Goal: Task Accomplishment & Management: Complete application form

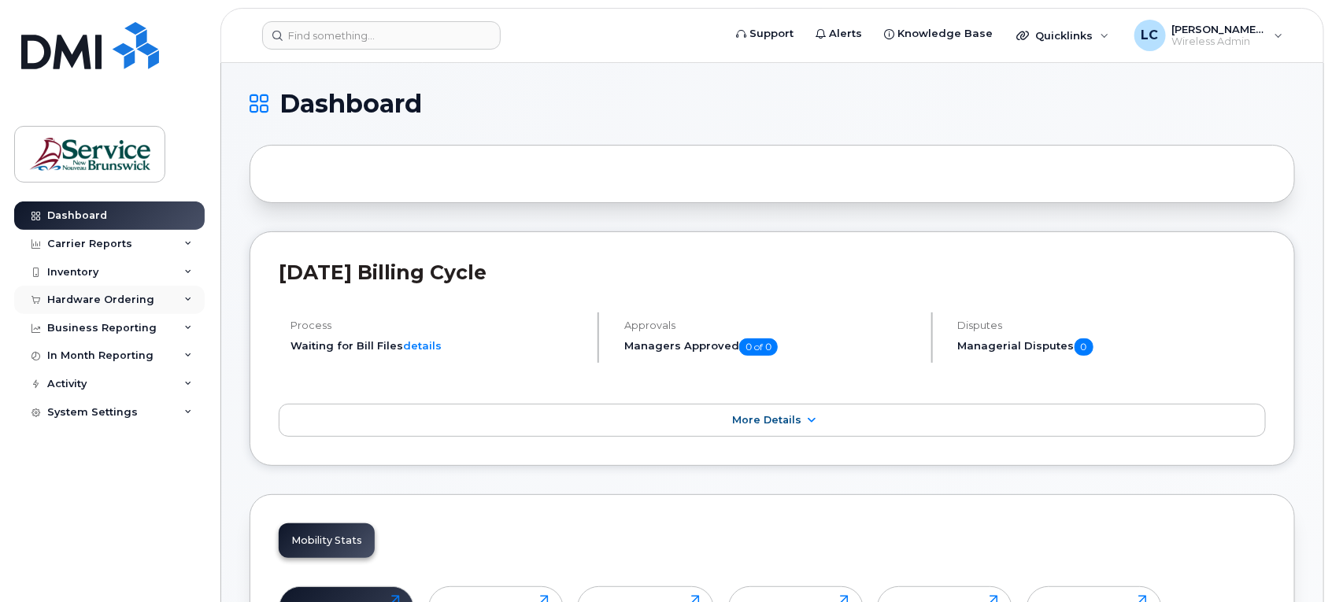
click at [176, 300] on div "Hardware Ordering" at bounding box center [109, 300] width 191 height 28
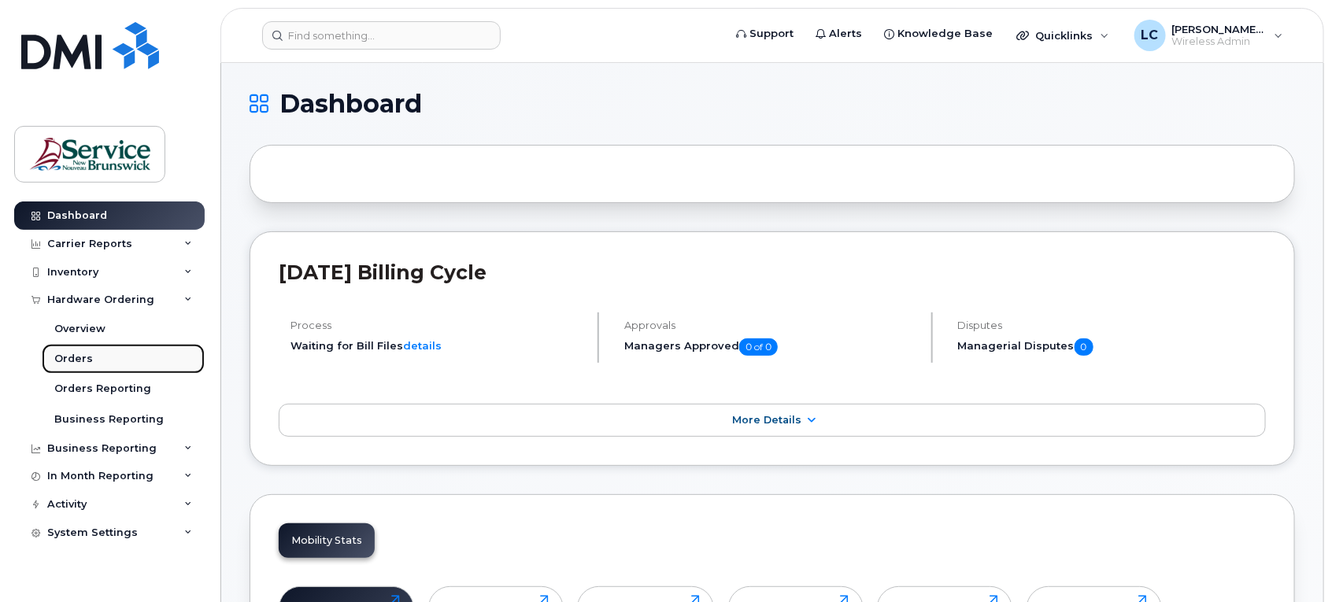
click at [85, 359] on div "Orders" at bounding box center [73, 359] width 39 height 14
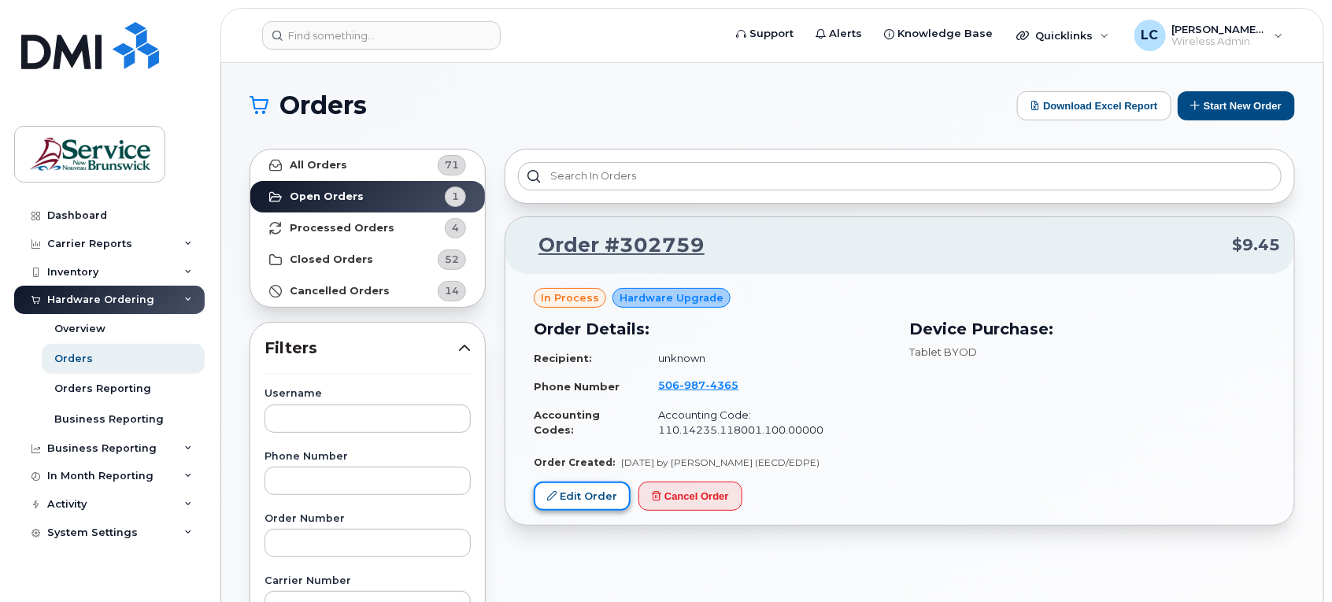
click at [585, 490] on link "Edit Order" at bounding box center [582, 496] width 97 height 29
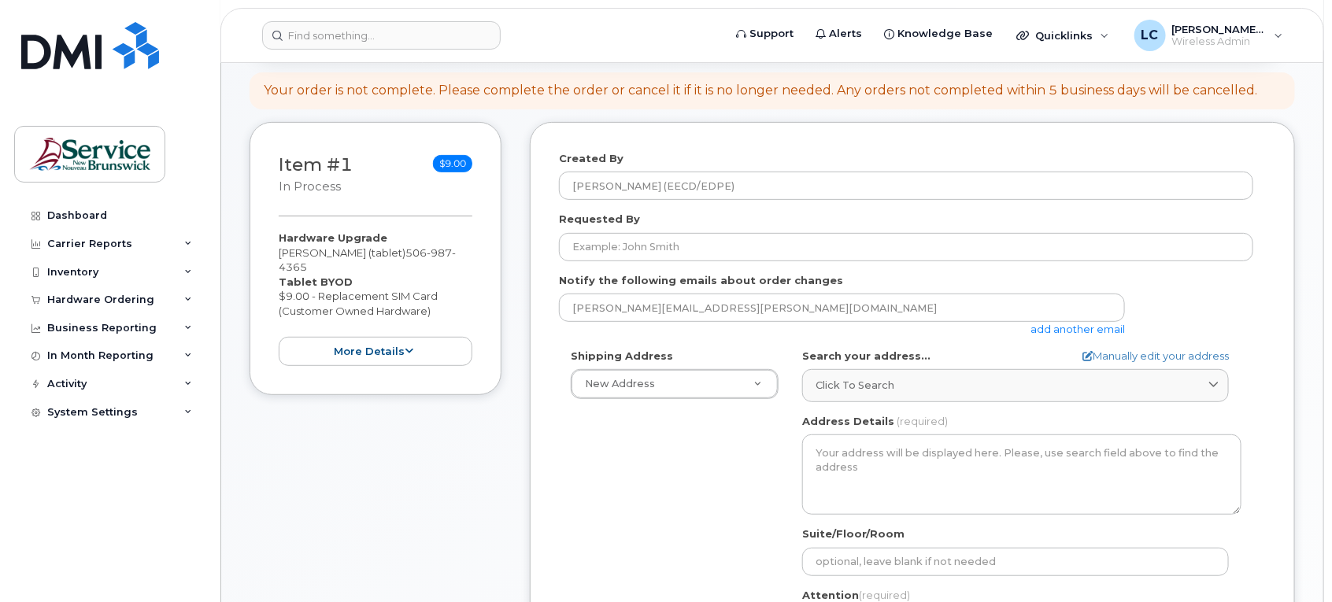
scroll to position [98, 0]
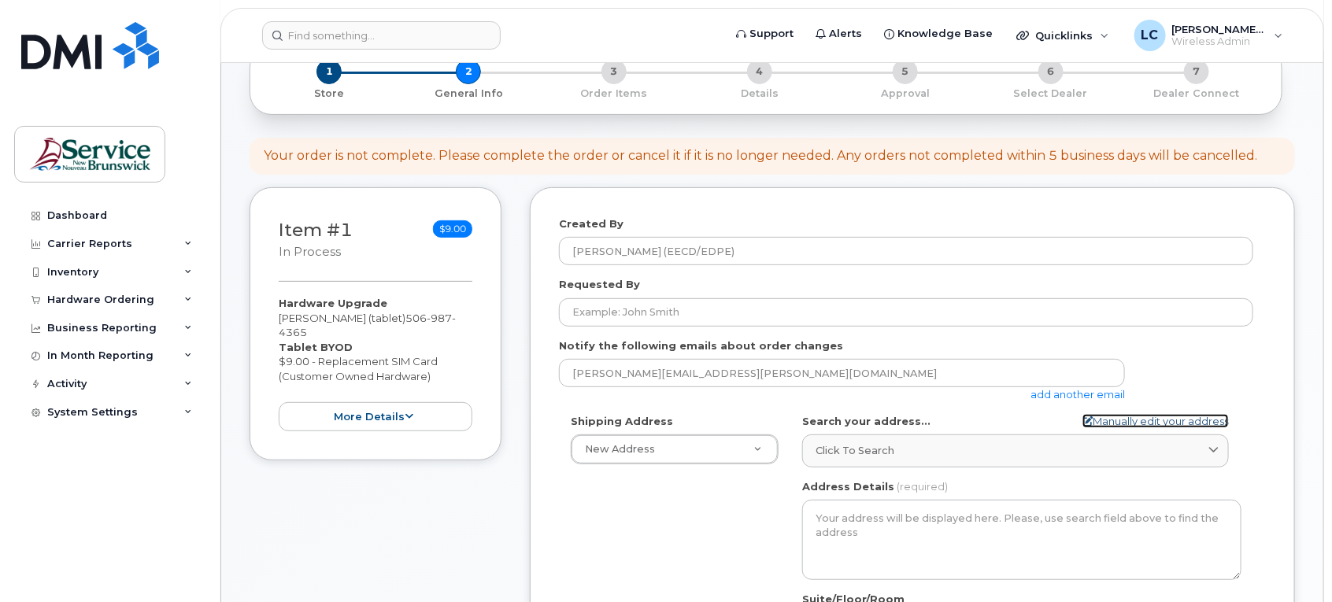
click at [1083, 420] on icon at bounding box center [1088, 421] width 10 height 10
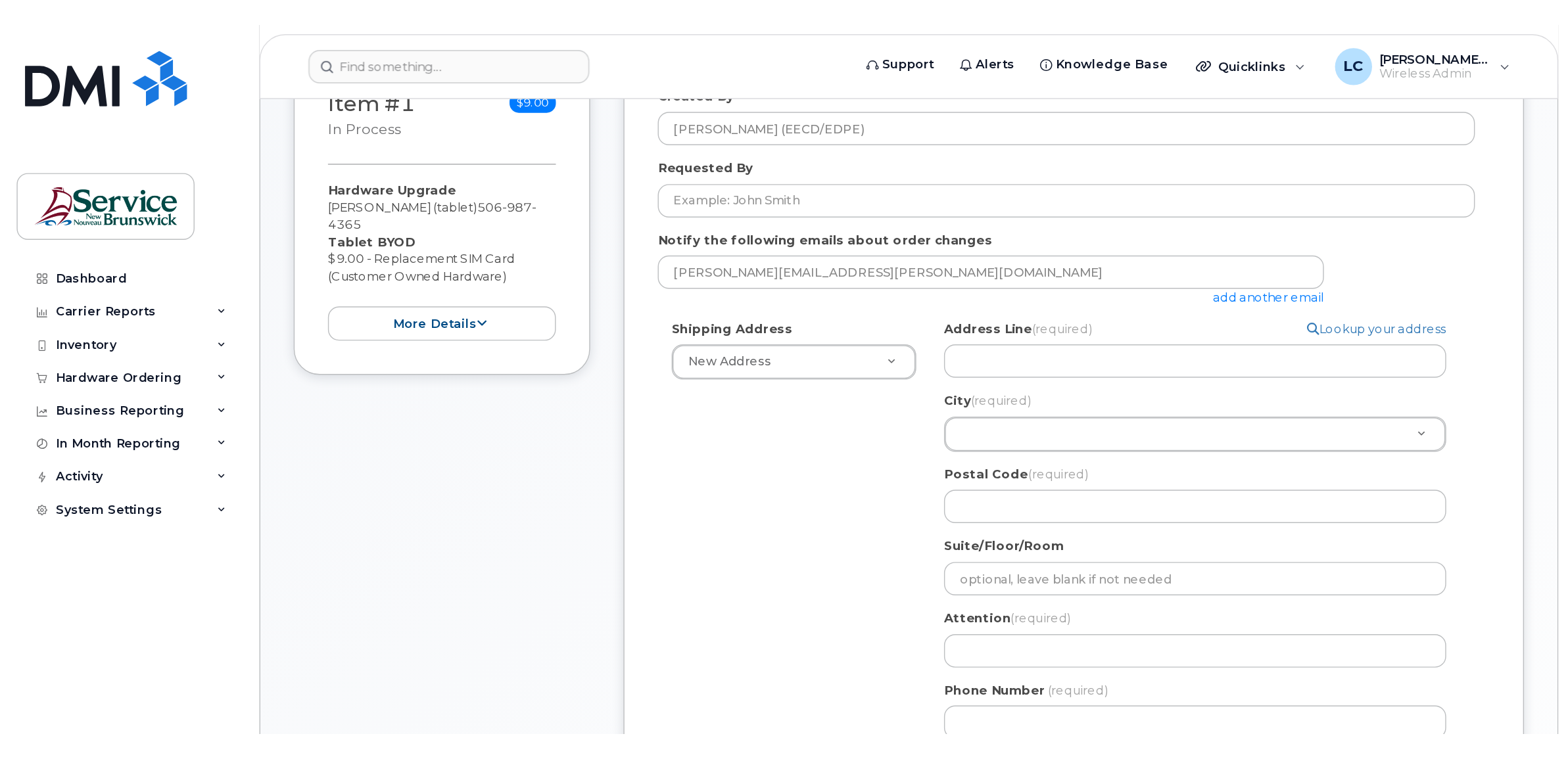
scroll to position [246, 0]
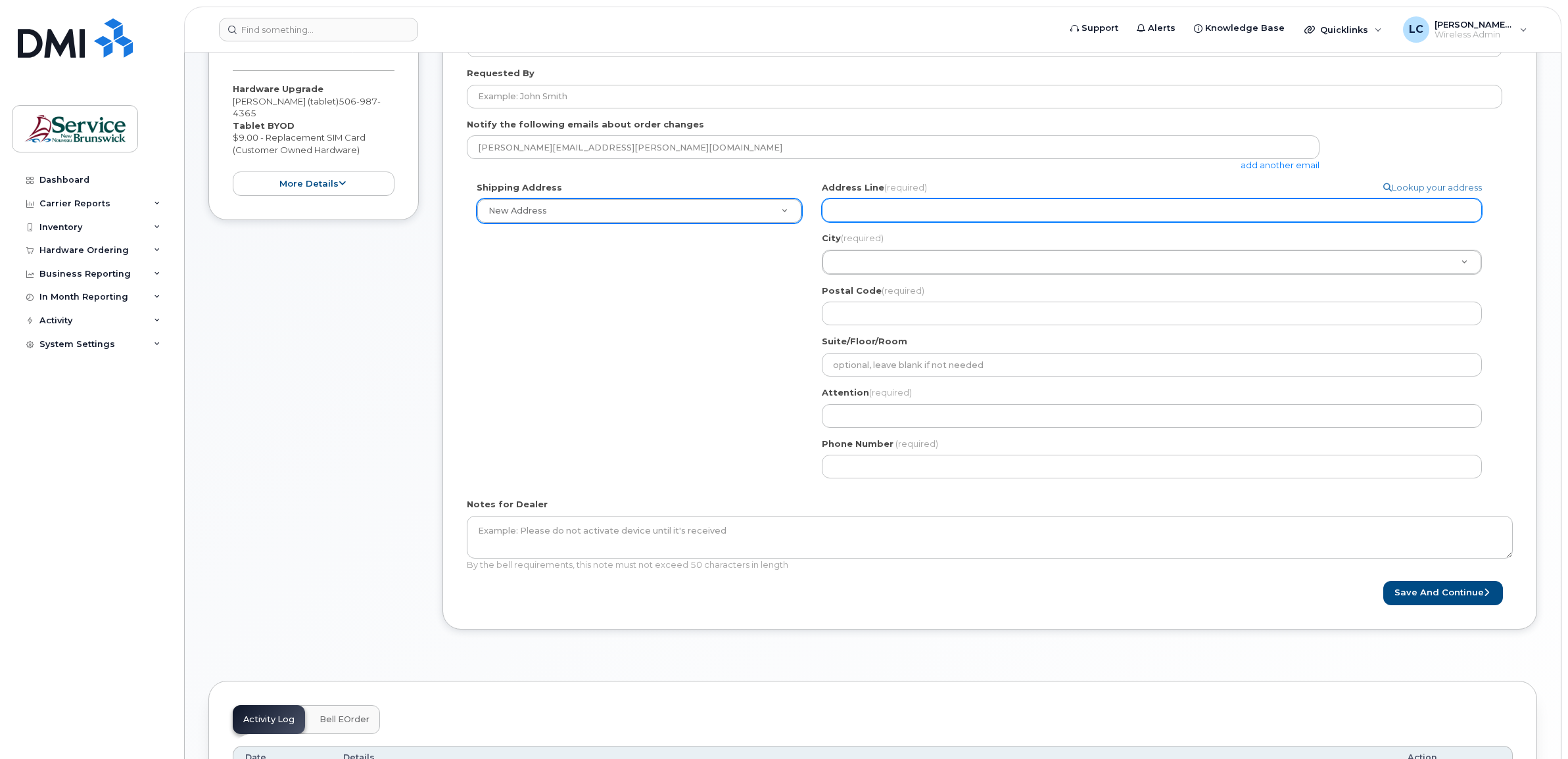
click at [908, 212] on input "Address Line (required)" at bounding box center [1151, 210] width 660 height 23
click at [848, 202] on input "Address Line (required)" at bounding box center [1151, 210] width 660 height 23
click at [867, 208] on input "Address Line (required)" at bounding box center [1151, 210] width 660 height 23
paste input "Polyvalente Roland-Pépin 45-A, avenue du Village"
select select
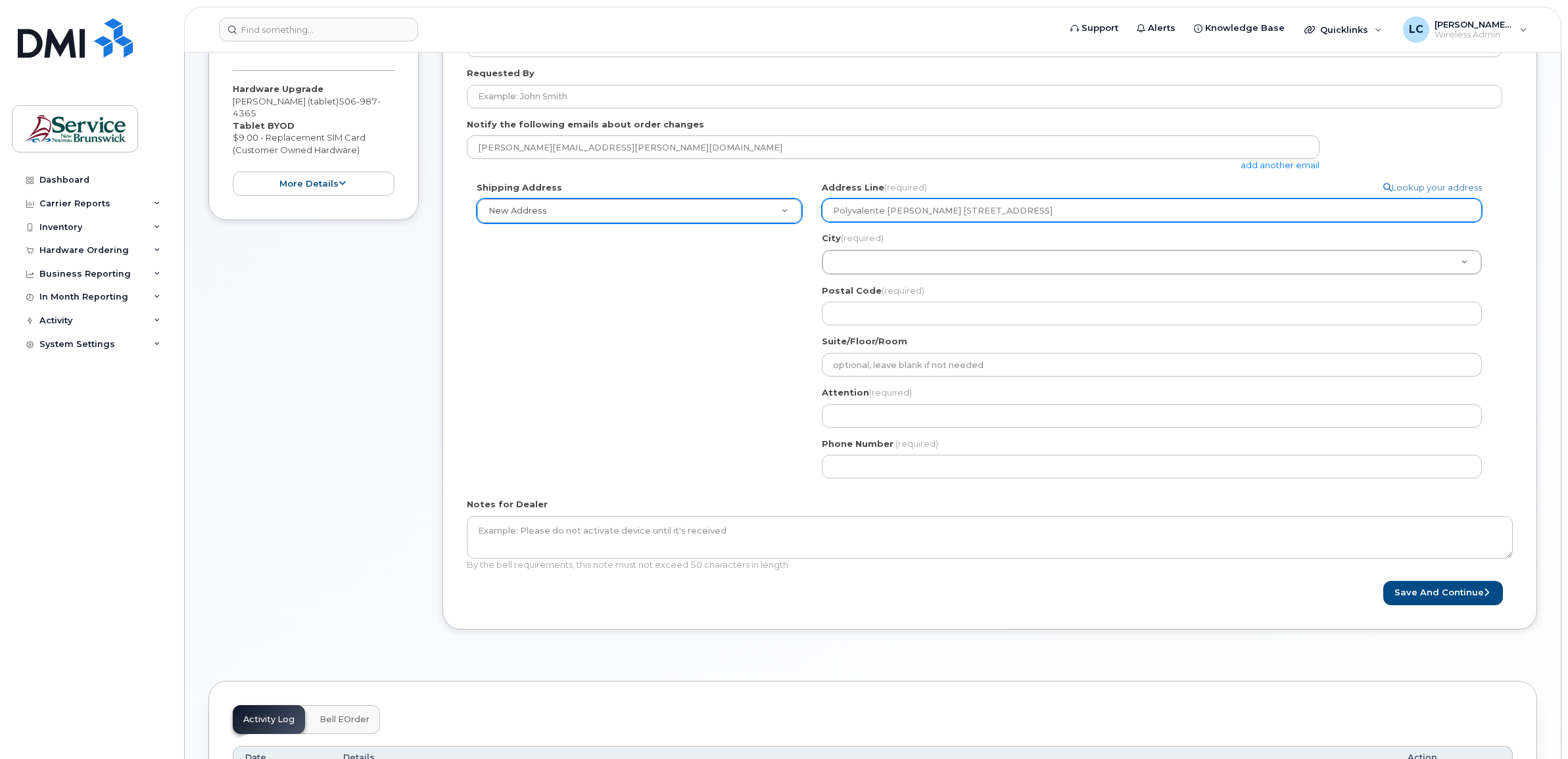
click at [878, 207] on input "Polyvalente Roland-Pépin 45-A, avenue du Village" at bounding box center [1151, 210] width 660 height 23
type input "Polyvalente Roland-Pépin 45-A, avenue du Village"
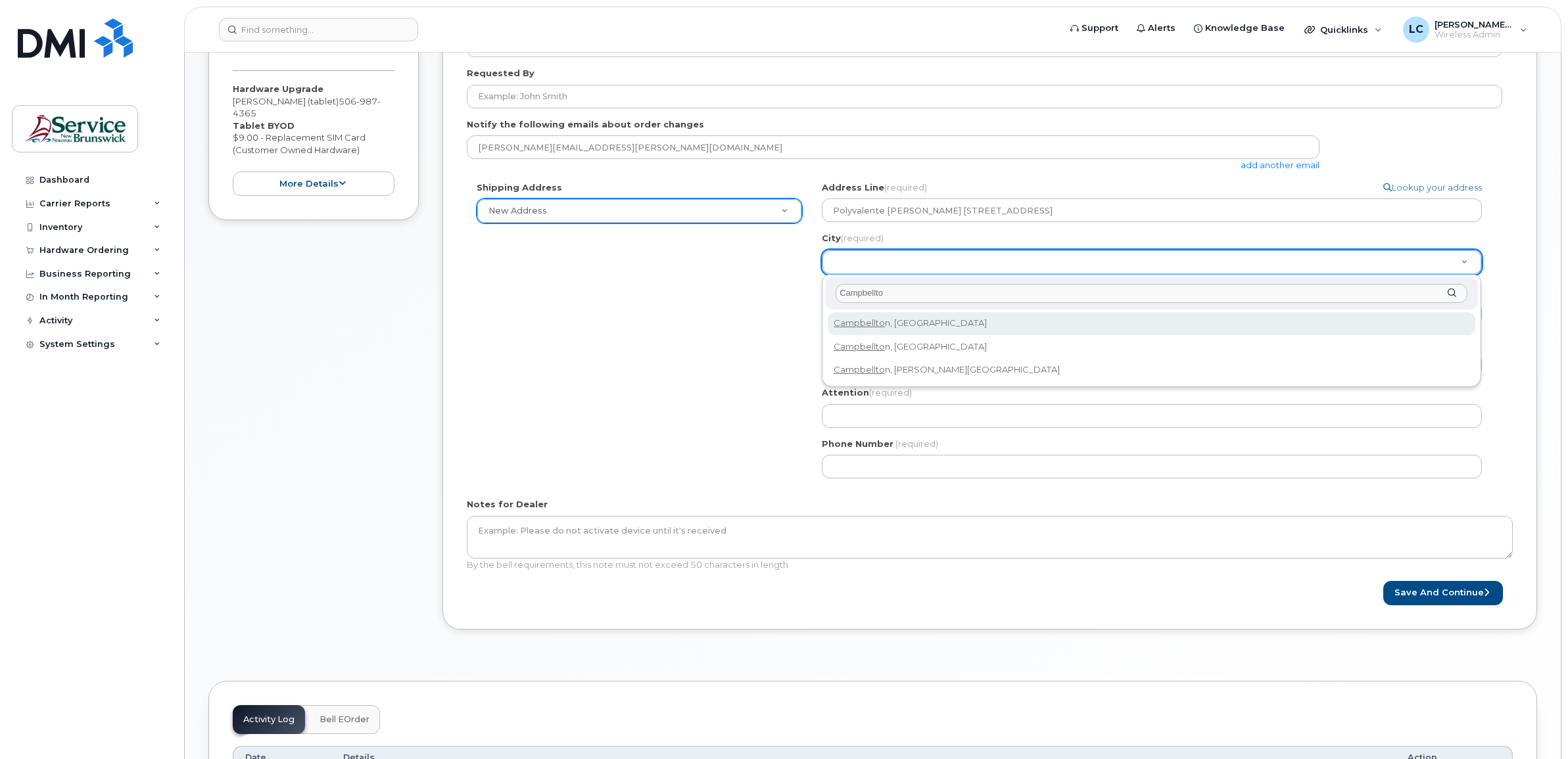
type input "Campbellto"
select select
type input "1446"
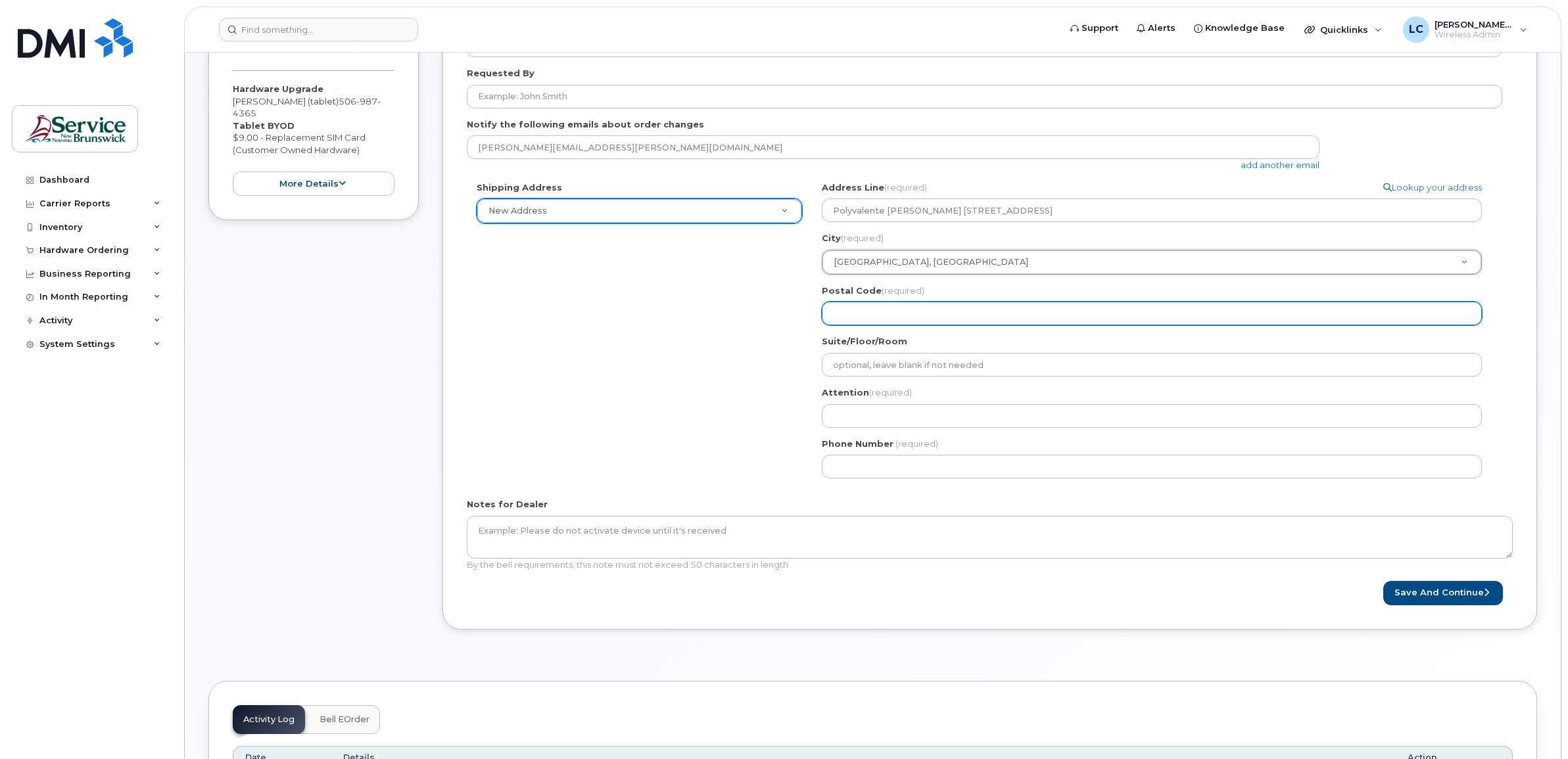
click at [885, 320] on input "Postal Code (required)" at bounding box center [1151, 313] width 660 height 23
select select
type input "E"
select select
type input "E3"
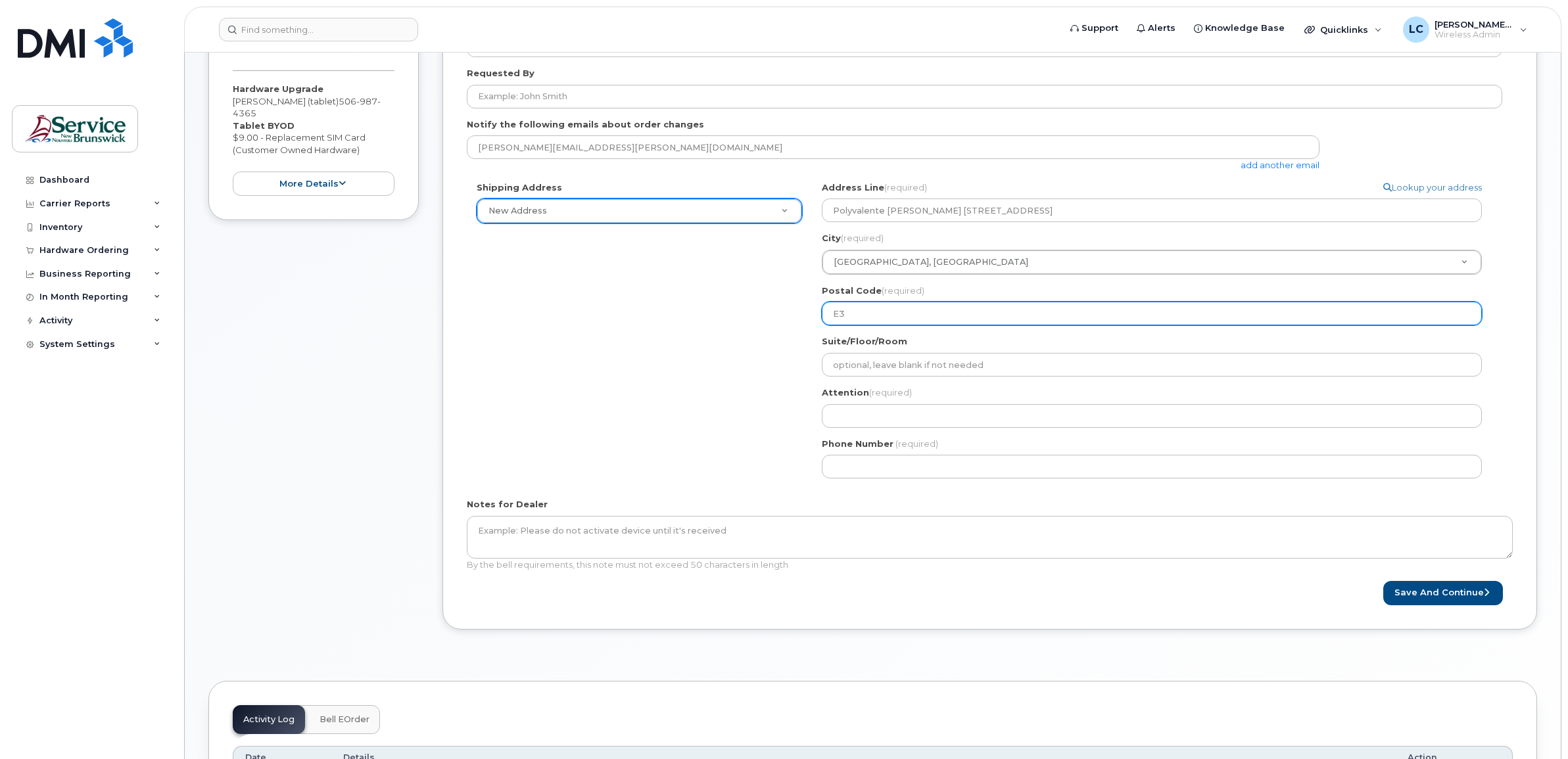
select select
type input "E3N"
select select
type input "E3N 3"
select select
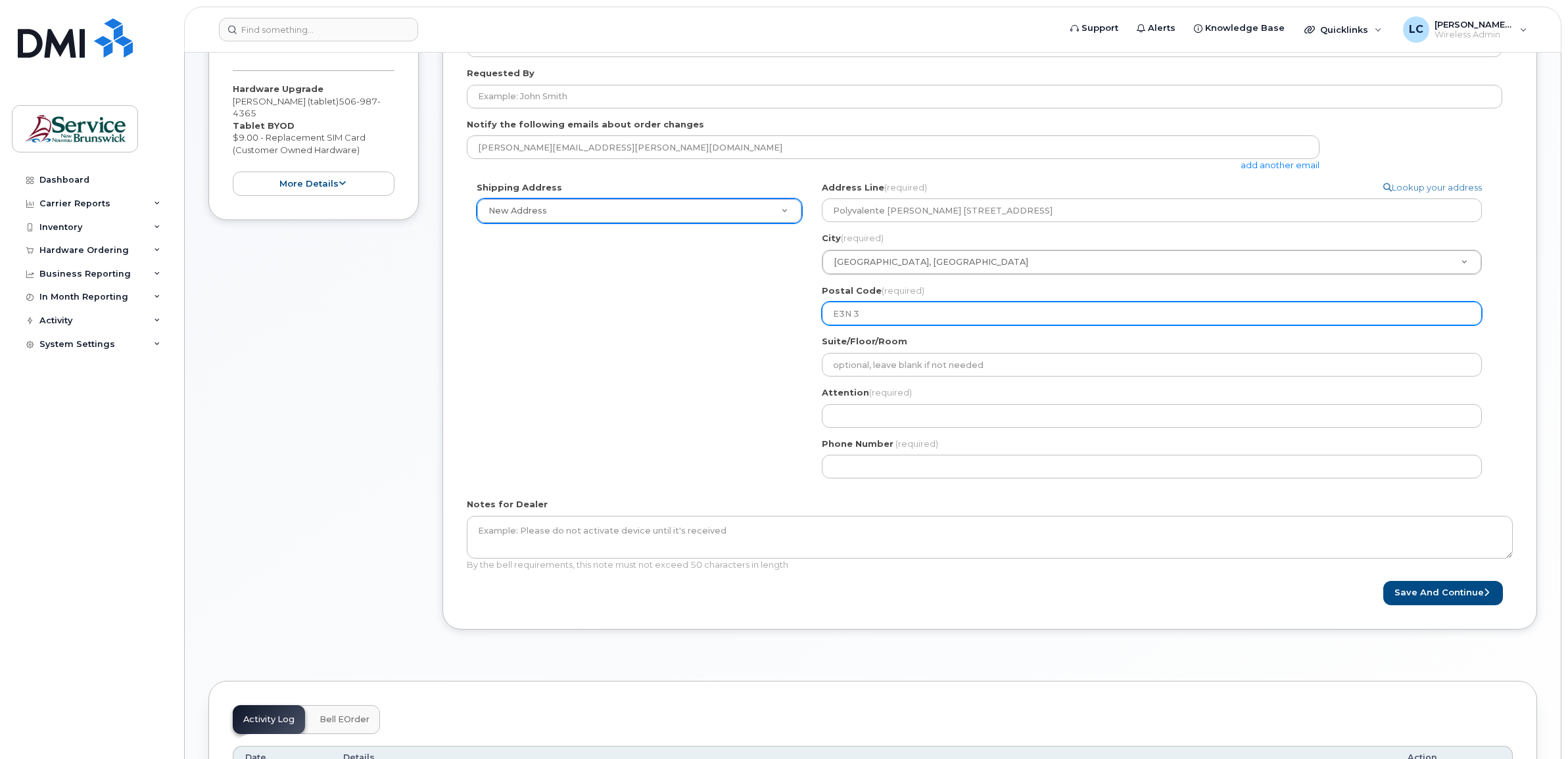
type input "E3N 3G"
select select
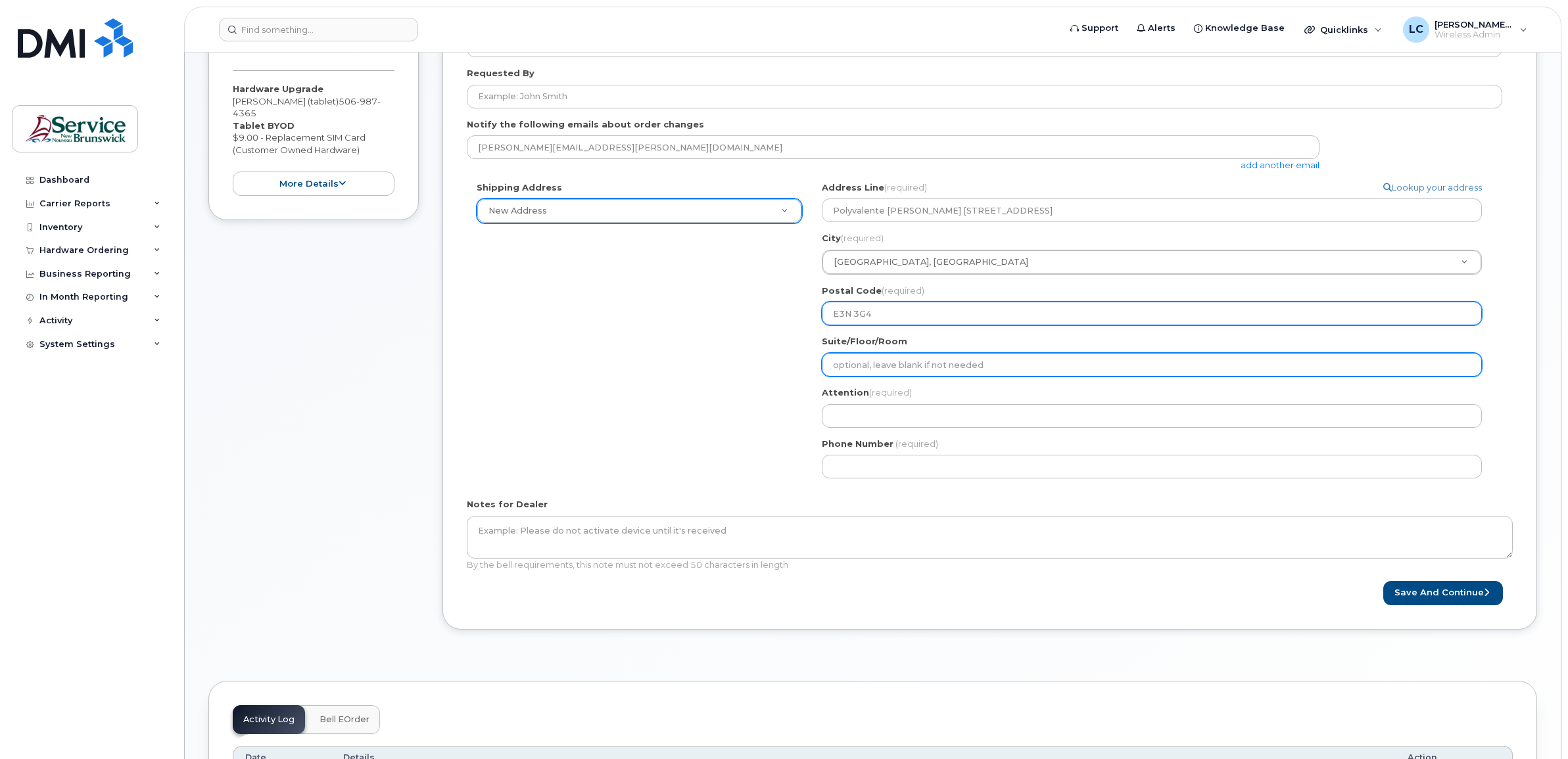
type input "E3N 3G4"
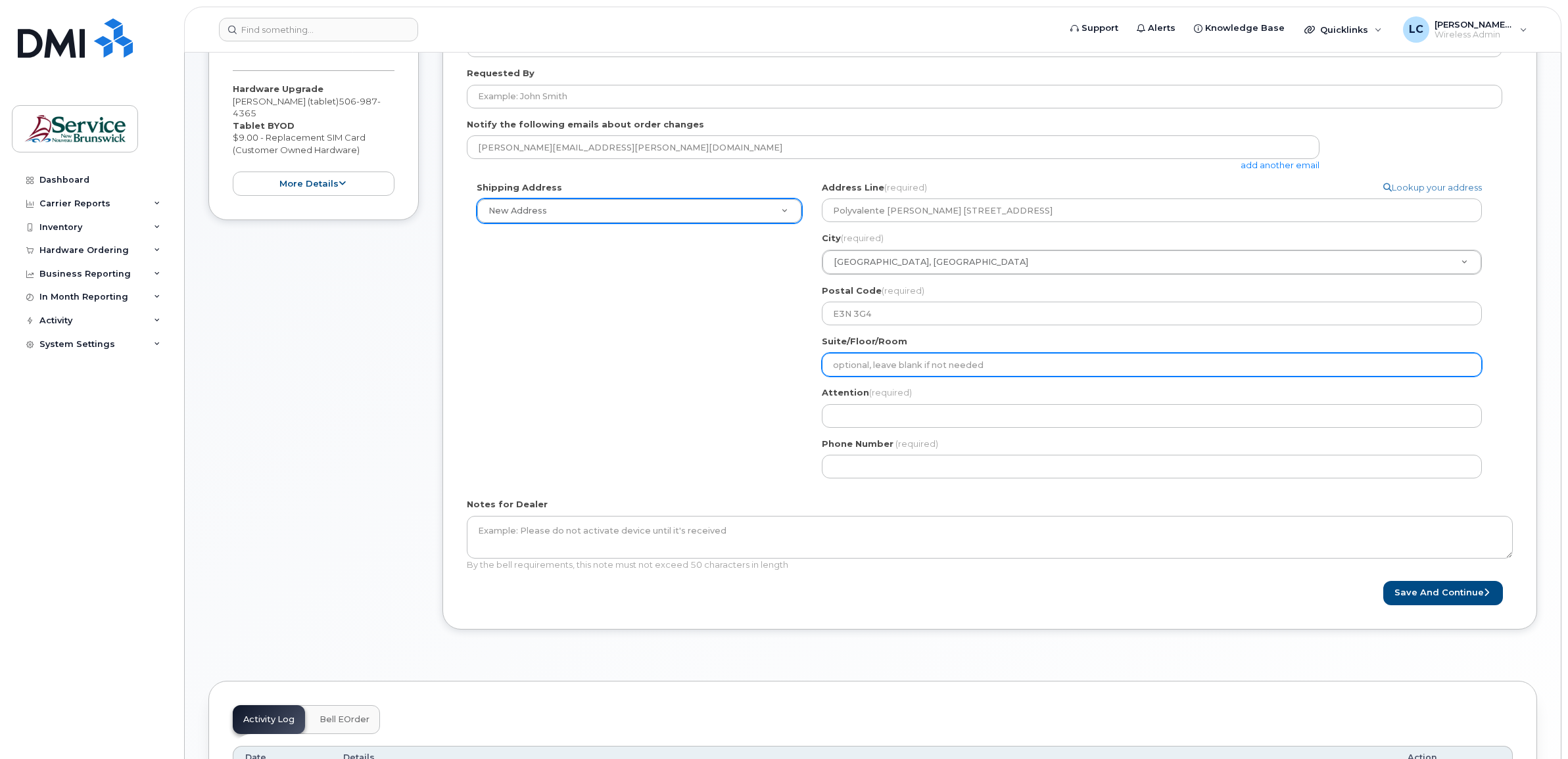
click at [898, 359] on input "Suite/Floor/Room" at bounding box center [1151, 365] width 660 height 23
select select
type input "2"
select select
type input "24"
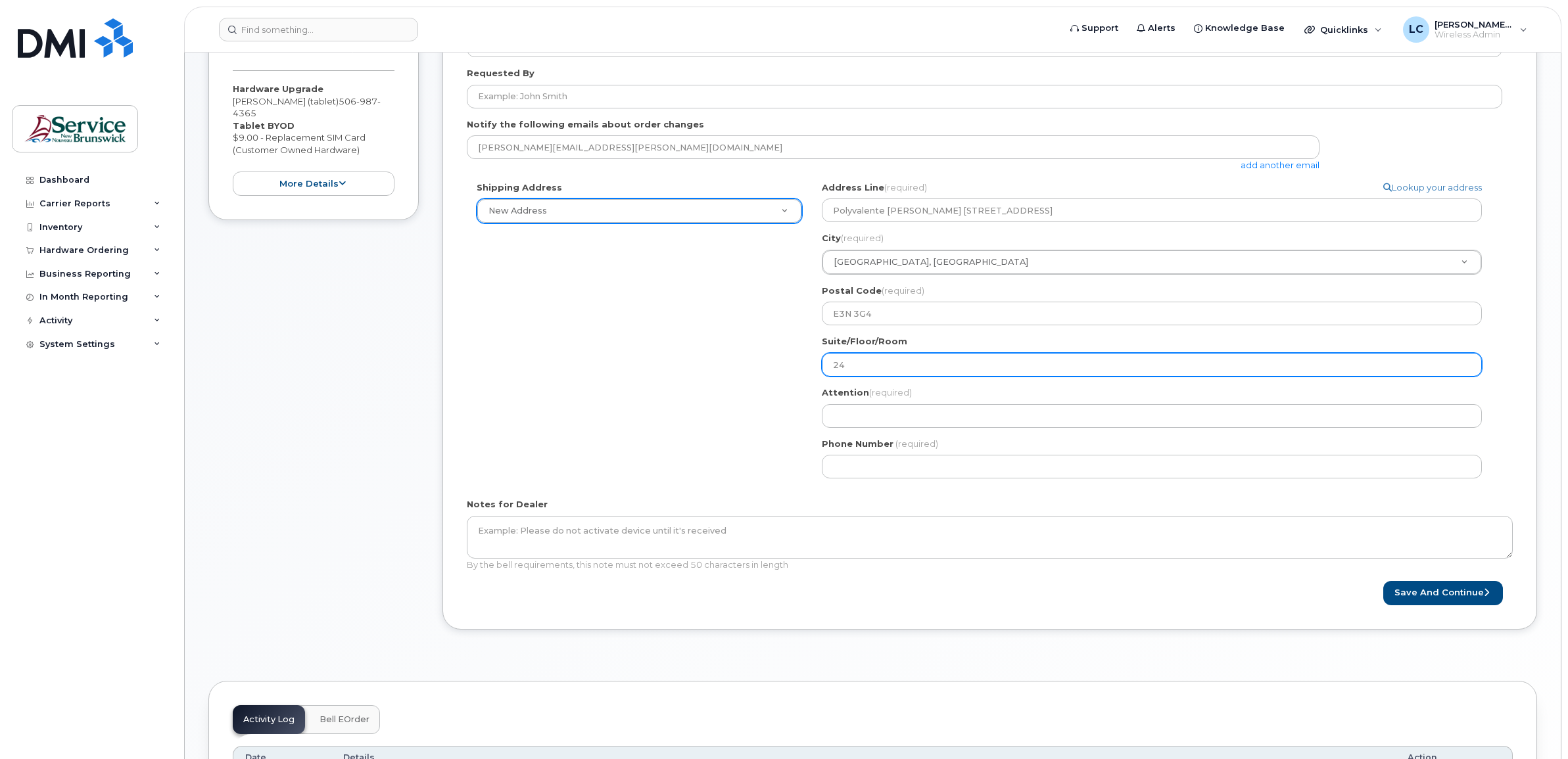
select select
type input "248"
